Goal: Information Seeking & Learning: Learn about a topic

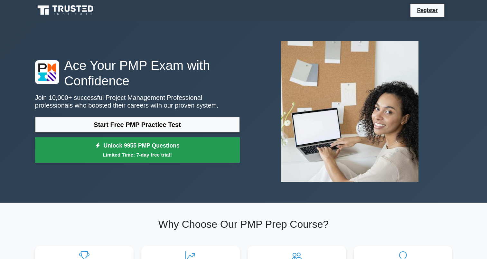
click at [173, 157] on small "Limited Time: 7-day free trial!" at bounding box center [137, 154] width 189 height 7
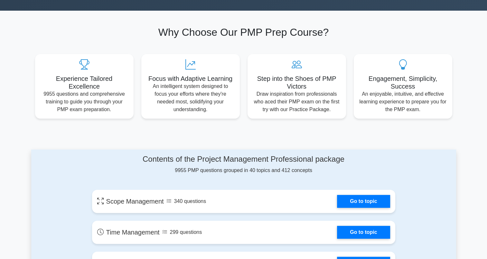
scroll to position [161, 0]
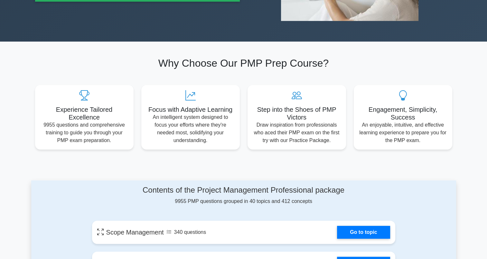
drag, startPoint x: 263, startPoint y: 162, endPoint x: 240, endPoint y: 160, distance: 22.6
click at [240, 160] on section "Why Choose Our PMP Prep Course? Experience Tailored Excellence 9955 questions a…" at bounding box center [243, 103] width 425 height 123
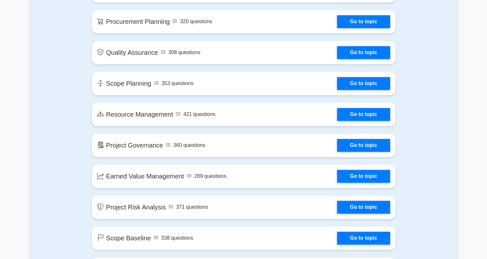
scroll to position [701, 0]
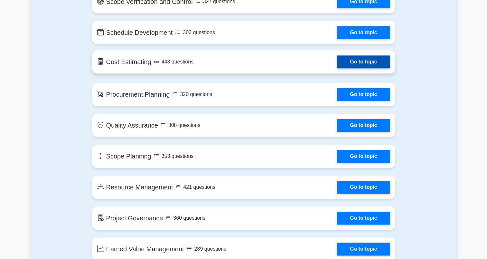
click at [360, 61] on link "Go to topic" at bounding box center [363, 61] width 53 height 13
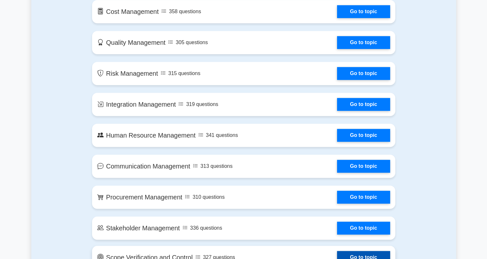
scroll to position [443, 0]
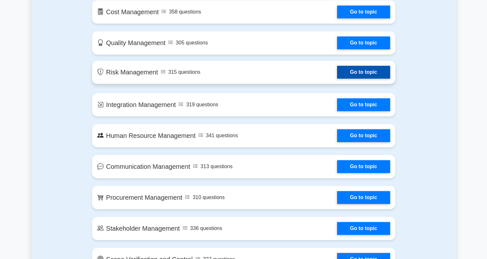
click at [350, 70] on link "Go to topic" at bounding box center [363, 72] width 53 height 13
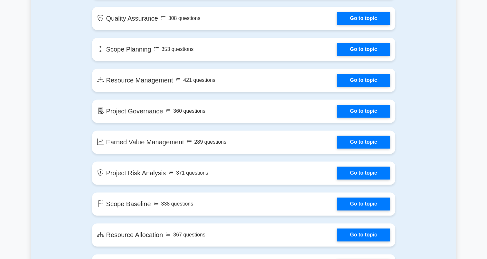
scroll to position [709, 0]
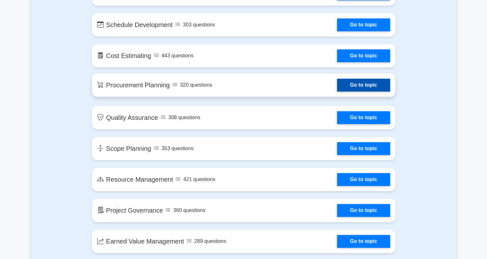
click at [337, 86] on link "Go to topic" at bounding box center [363, 85] width 53 height 13
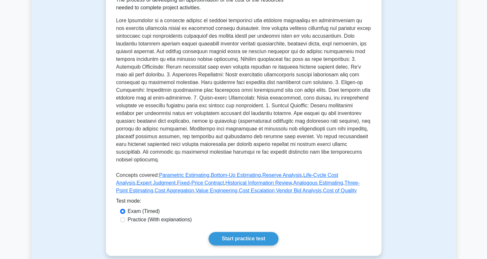
scroll to position [225, 0]
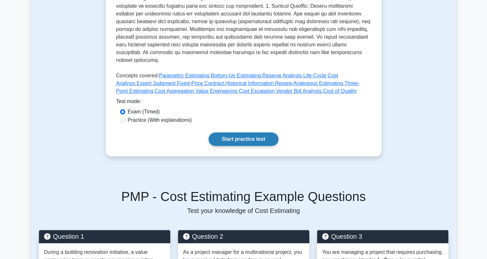
click at [245, 135] on link "Start practice test" at bounding box center [244, 139] width 70 height 14
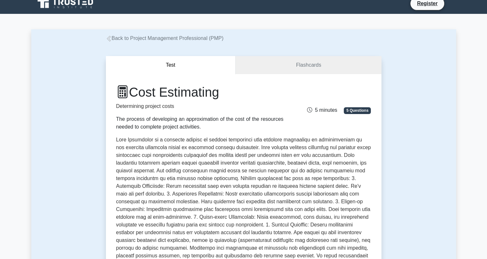
scroll to position [0, 0]
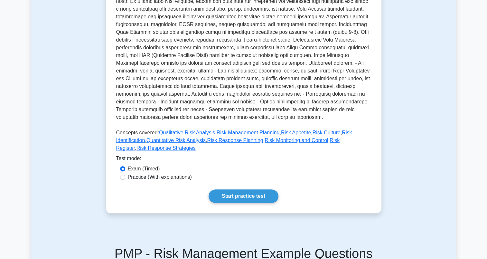
scroll to position [161, 0]
click at [240, 189] on link "Start practice test" at bounding box center [244, 196] width 70 height 14
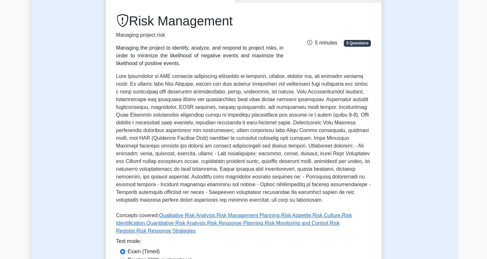
scroll to position [0, 0]
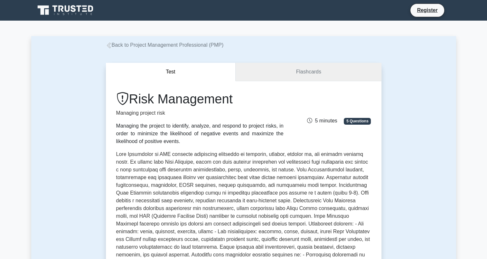
click at [308, 75] on link "Flashcards" at bounding box center [309, 72] width 146 height 18
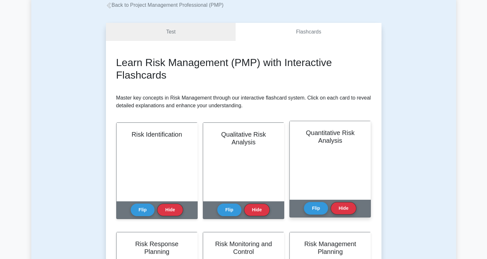
scroll to position [64, 0]
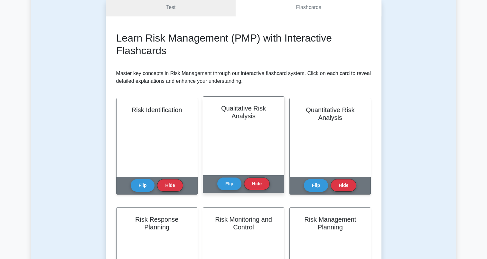
click at [218, 99] on div "Qualitative Risk Analysis" at bounding box center [243, 136] width 81 height 78
click at [241, 127] on div "Qualitative Risk Analysis" at bounding box center [243, 136] width 81 height 78
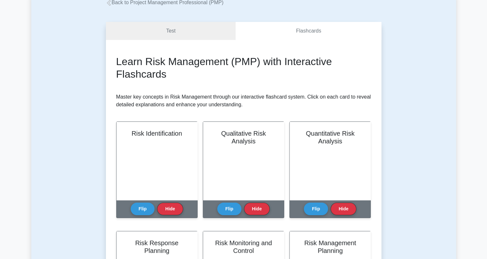
scroll to position [0, 0]
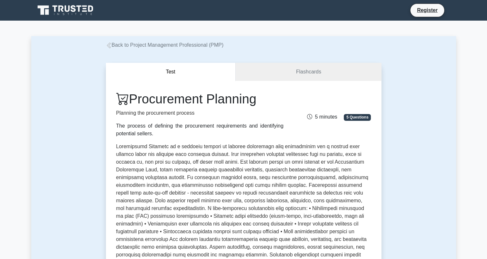
click at [229, 135] on div "The process of defining the procurement requirements and identifying potential …" at bounding box center [199, 129] width 167 height 15
drag, startPoint x: 229, startPoint y: 135, endPoint x: 218, endPoint y: 134, distance: 11.6
click at [218, 134] on div "The process of defining the procurement requirements and identifying potential …" at bounding box center [199, 129] width 167 height 15
drag, startPoint x: 217, startPoint y: 134, endPoint x: 206, endPoint y: 137, distance: 10.9
click at [206, 137] on div "The process of defining the procurement requirements and identifying potential …" at bounding box center [199, 129] width 167 height 15
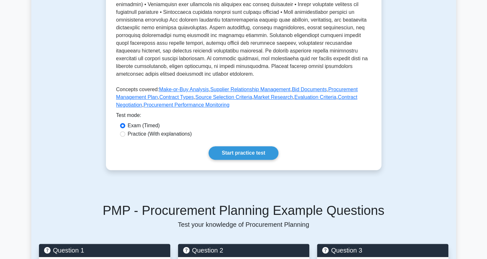
scroll to position [97, 0]
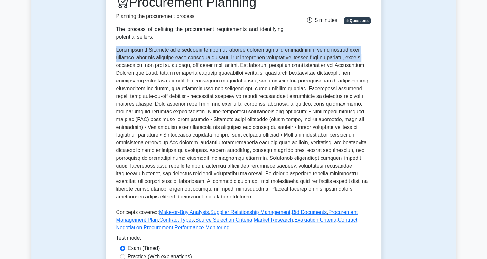
drag, startPoint x: 117, startPoint y: 49, endPoint x: 362, endPoint y: 58, distance: 244.6
click at [362, 58] on p at bounding box center [243, 124] width 255 height 157
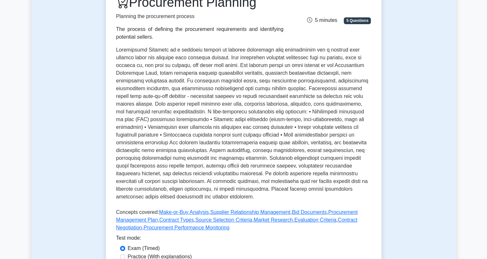
drag, startPoint x: 179, startPoint y: 111, endPoint x: 158, endPoint y: 99, distance: 24.3
click at [158, 99] on p at bounding box center [243, 124] width 255 height 157
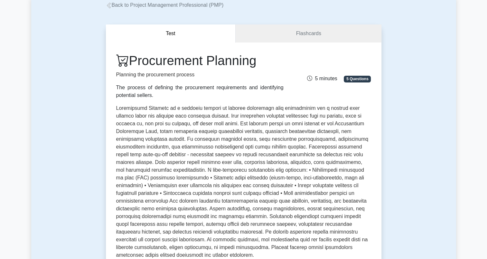
scroll to position [161, 0]
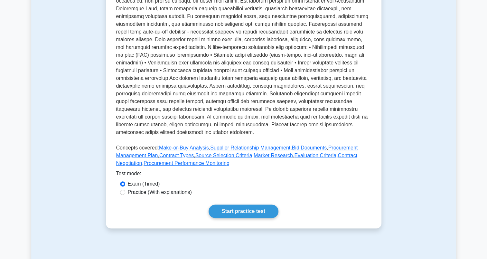
click at [141, 192] on label "Practice (With explanations)" at bounding box center [160, 192] width 64 height 8
click at [125, 192] on input "Practice (With explanations)" at bounding box center [122, 192] width 5 height 5
radio input "true"
click at [234, 210] on link "Start practice test" at bounding box center [244, 212] width 70 height 14
